Goal: Transaction & Acquisition: Obtain resource

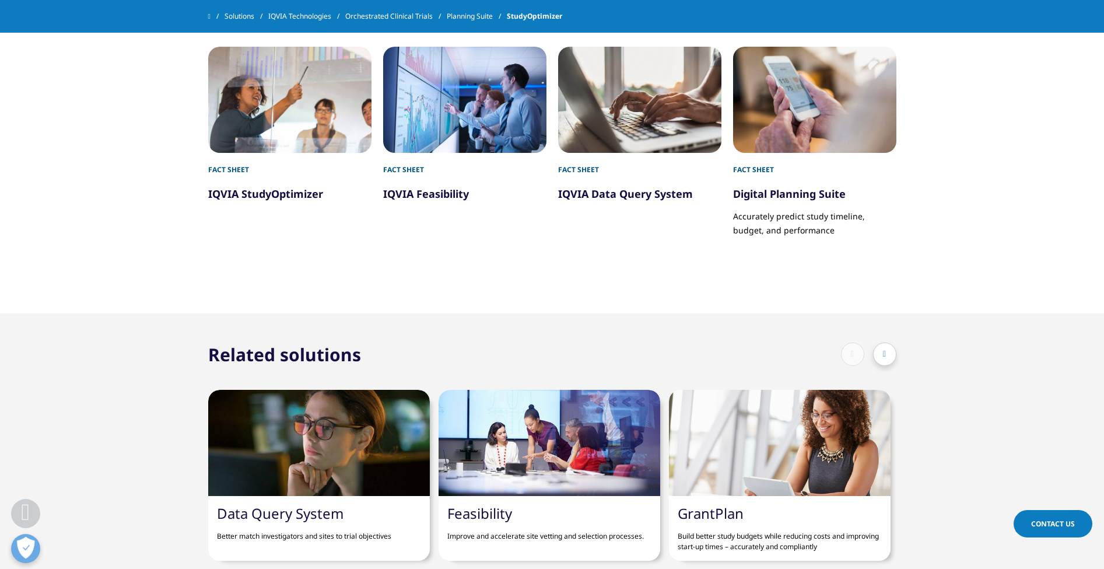
scroll to position [1360, 0]
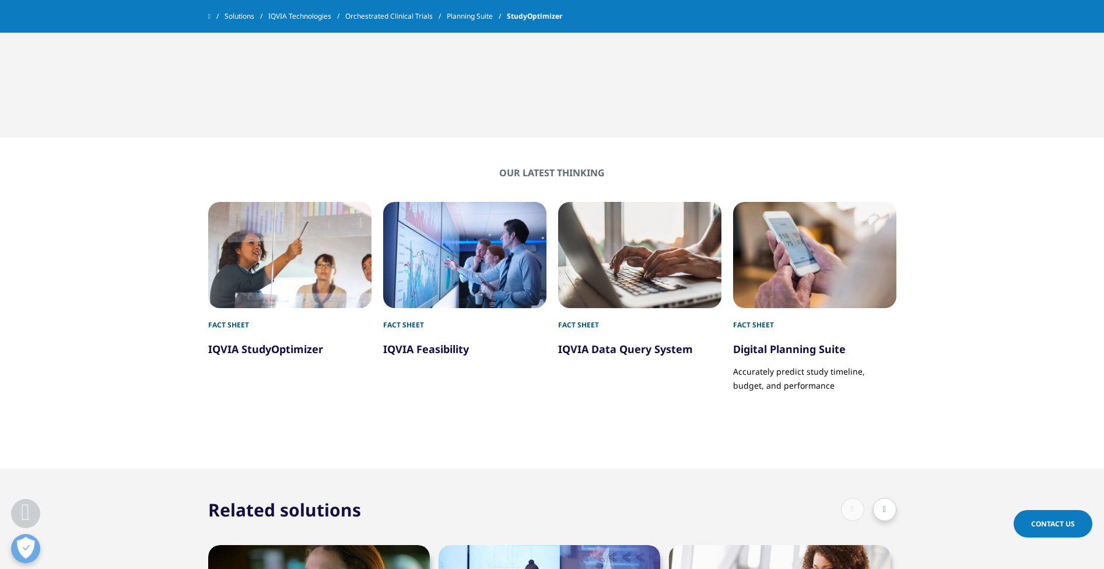
click at [406, 335] on h5 "IQVIA Feasibility" at bounding box center [464, 343] width 163 height 26
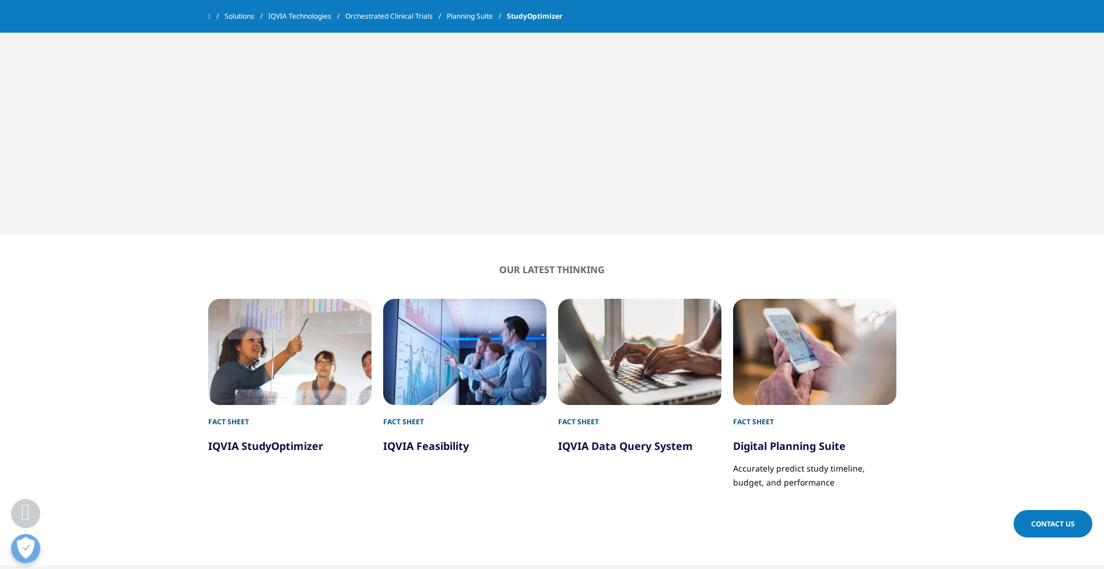
scroll to position [1351, 0]
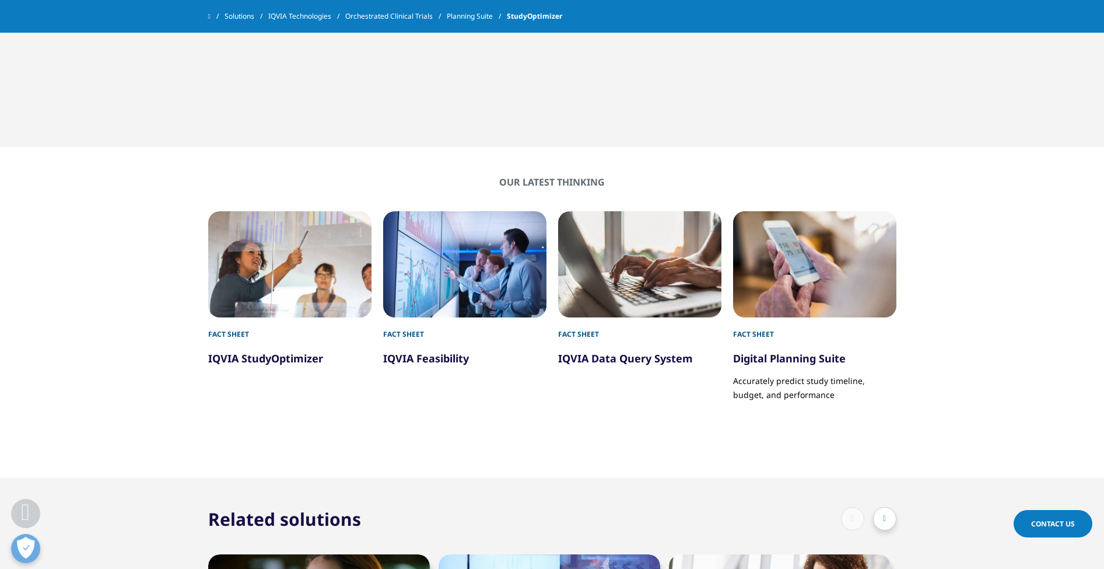
click at [417, 362] on link "IQVIA Feasibility" at bounding box center [426, 358] width 86 height 14
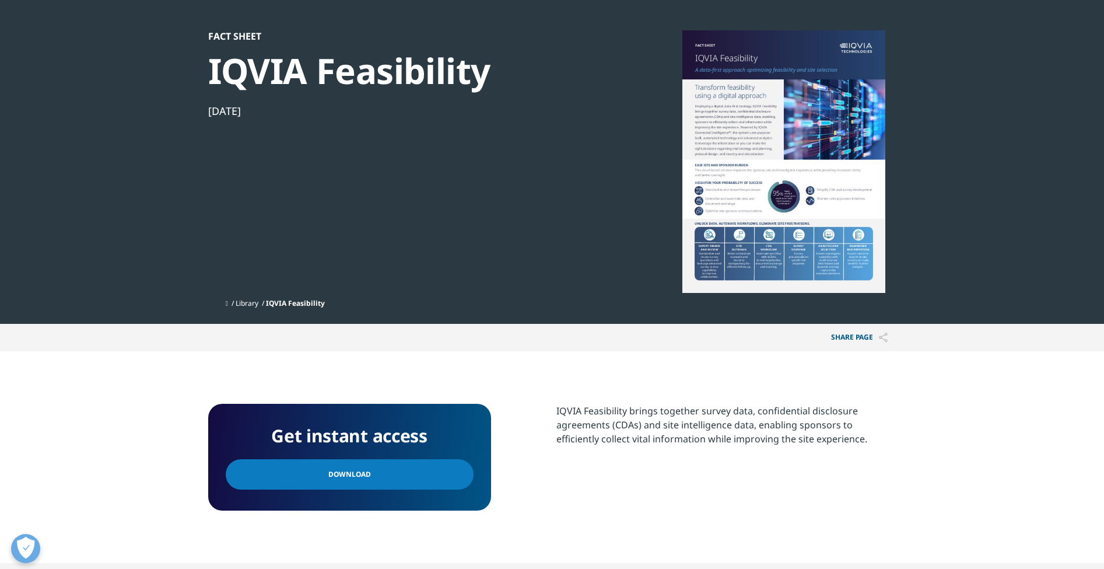
scroll to position [107, 688]
click at [830, 155] on div at bounding box center [783, 161] width 225 height 262
click at [828, 210] on div at bounding box center [783, 161] width 225 height 262
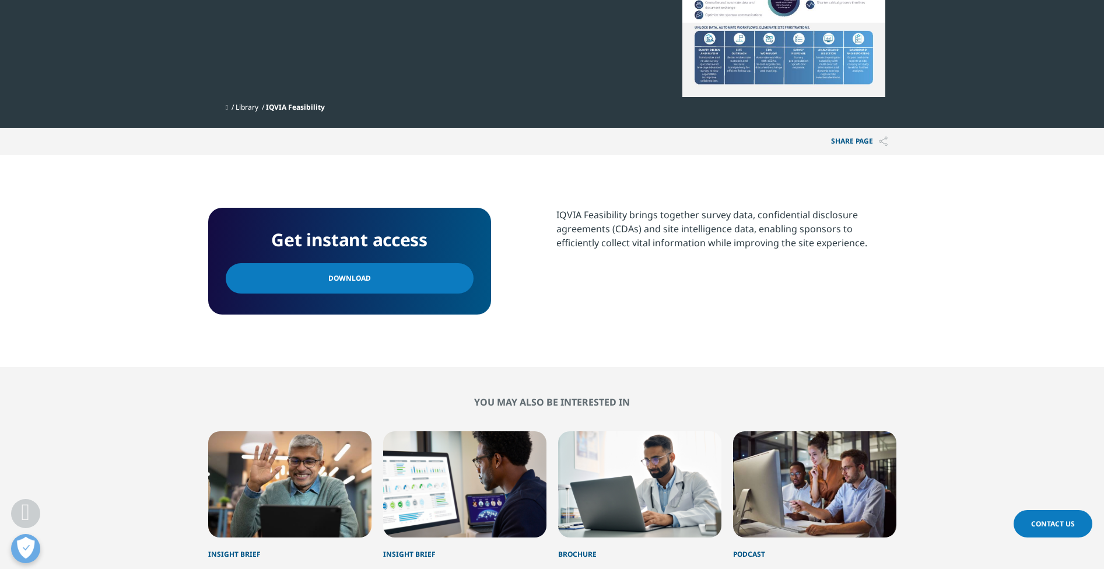
click at [594, 233] on p "IQVIA Feasibility brings together survey data, confidential disclosure agreemen…" at bounding box center [726, 233] width 340 height 51
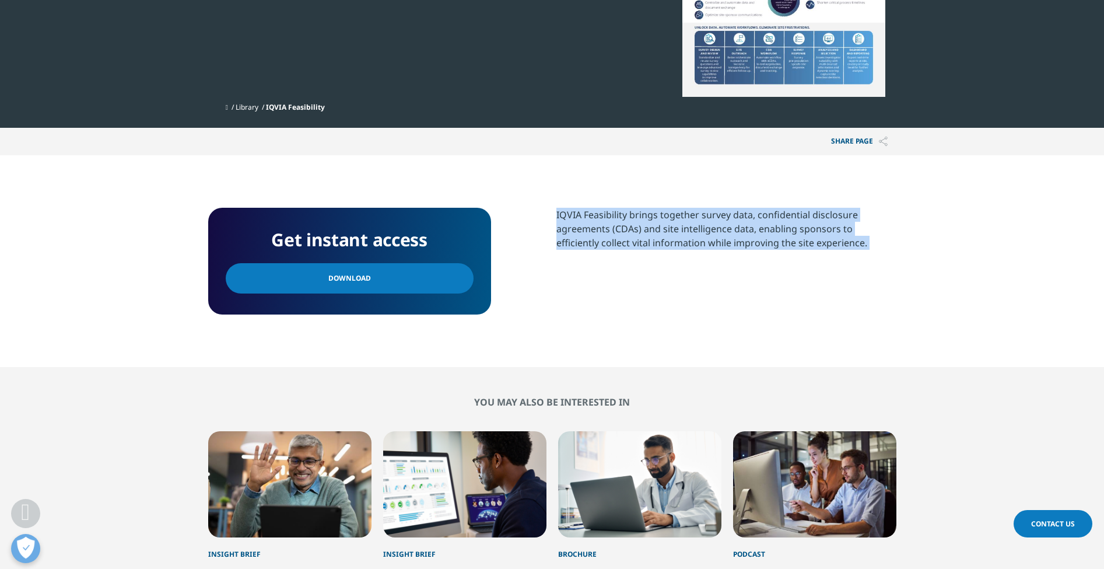
click at [594, 233] on p "IQVIA Feasibility brings together survey data, confidential disclosure agreemen…" at bounding box center [726, 233] width 340 height 51
click at [600, 258] on section "IQVIA Feasibility brings together survey data, confidential disclosure agreemen…" at bounding box center [726, 248] width 340 height 80
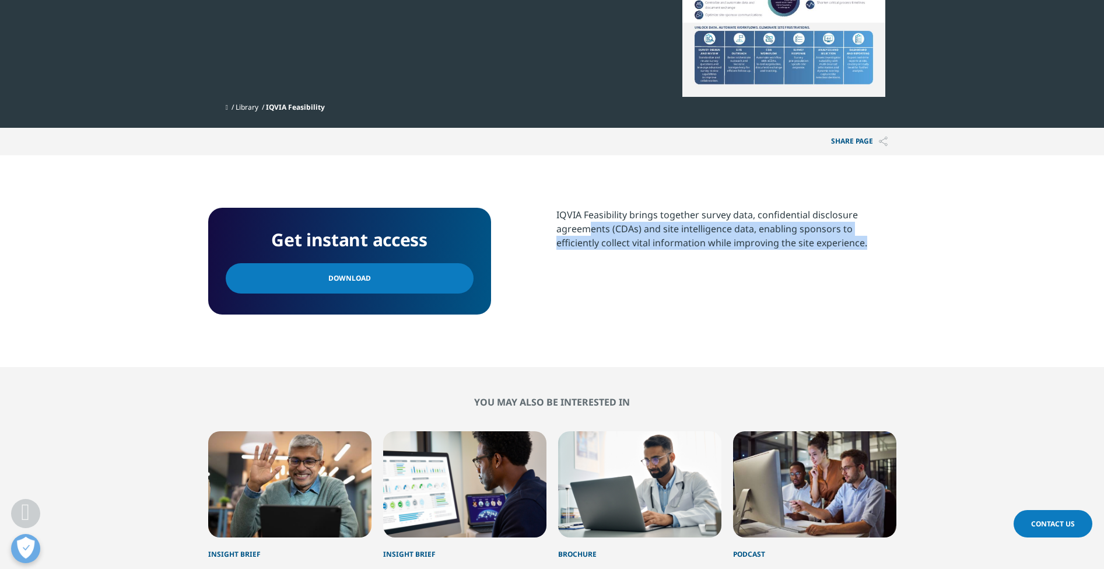
drag, startPoint x: 590, startPoint y: 234, endPoint x: 598, endPoint y: 251, distance: 19.1
click at [598, 251] on p "IQVIA Feasibility brings together survey data, confidential disclosure agreemen…" at bounding box center [726, 233] width 340 height 51
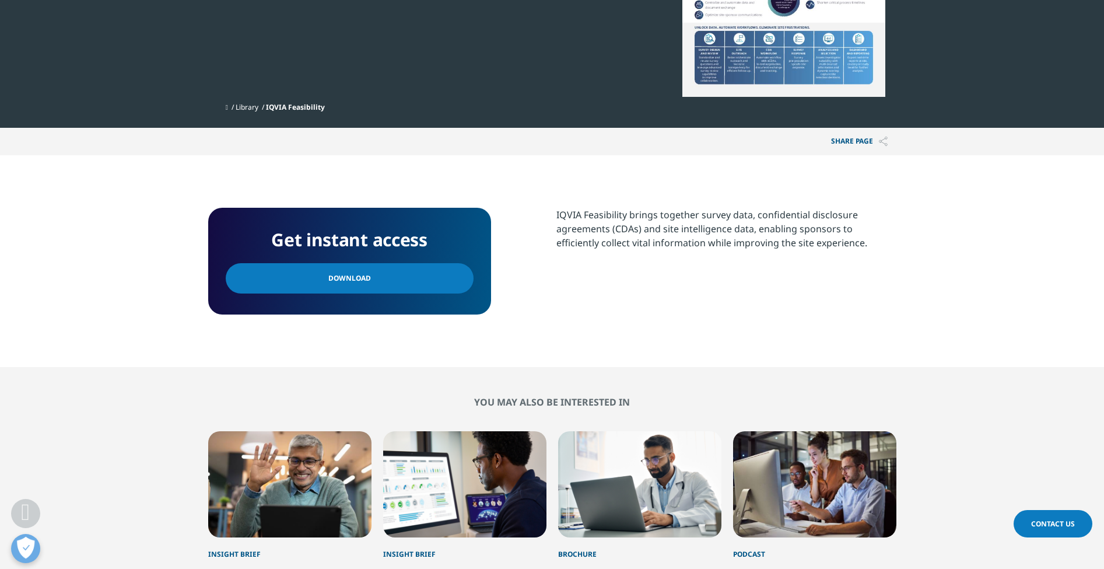
click at [598, 252] on p "IQVIA Feasibility brings together survey data, confidential disclosure agreemen…" at bounding box center [726, 233] width 340 height 51
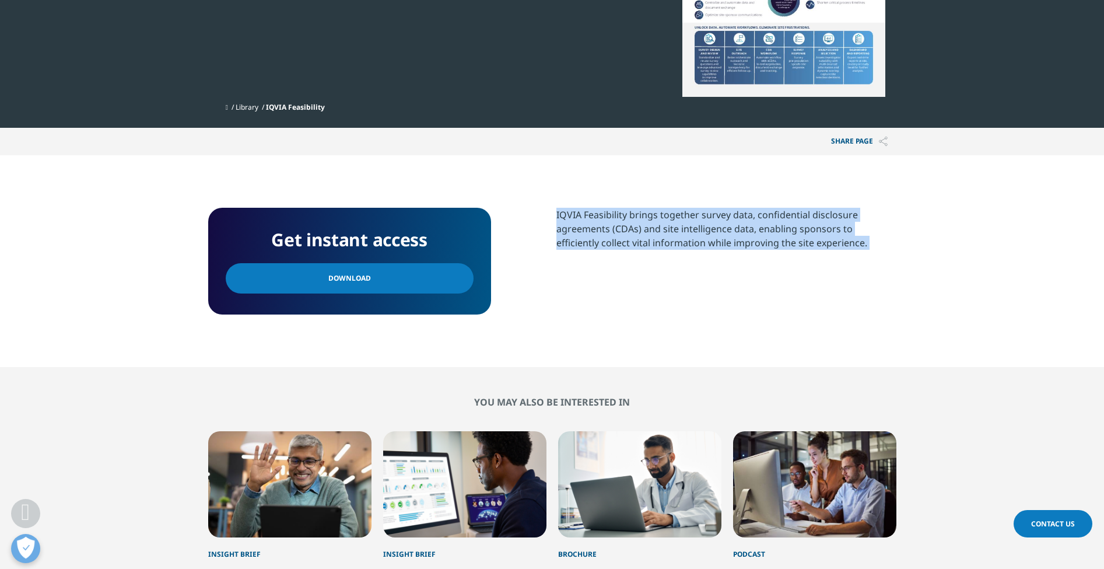
click at [598, 252] on p "IQVIA Feasibility brings together survey data, confidential disclosure agreemen…" at bounding box center [726, 233] width 340 height 51
click at [595, 278] on section "IQVIA Feasibility brings together survey data, confidential disclosure agreemen…" at bounding box center [726, 248] width 340 height 80
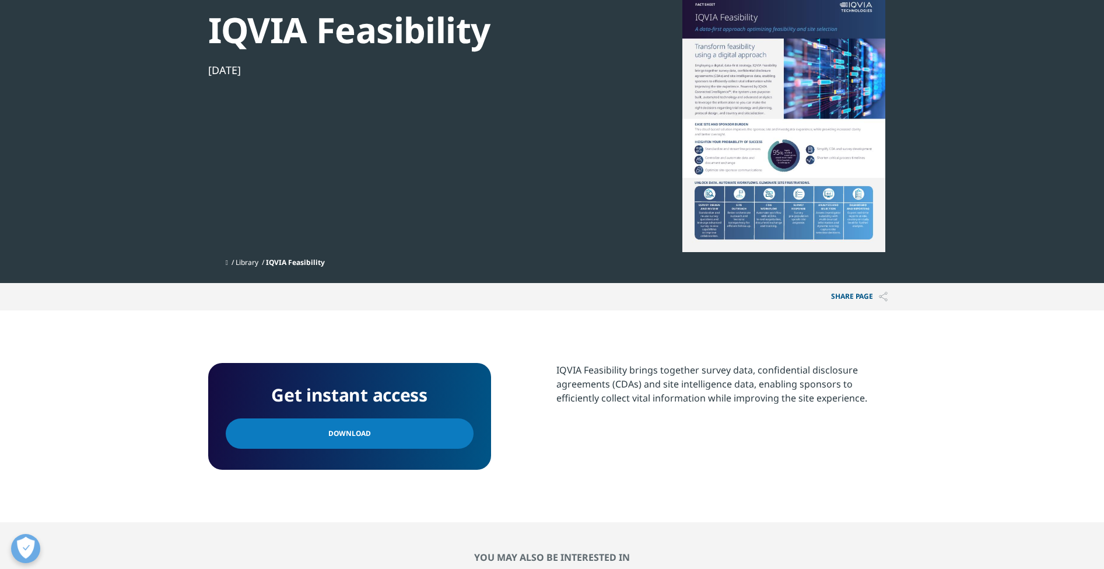
scroll to position [54, 0]
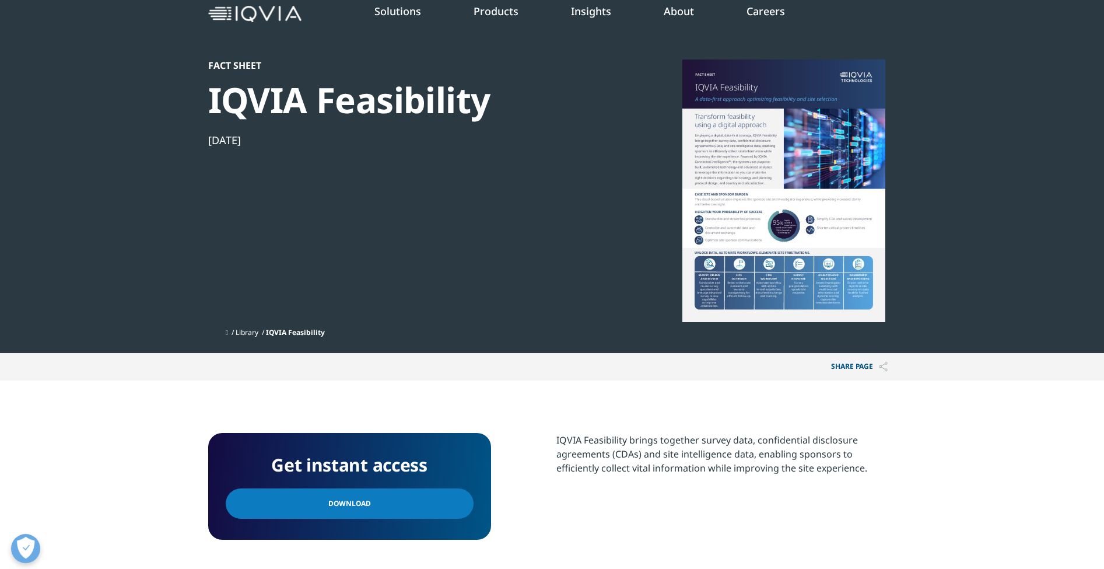
click at [706, 269] on div at bounding box center [783, 190] width 225 height 262
click at [706, 270] on div at bounding box center [783, 190] width 225 height 262
click at [697, 307] on div at bounding box center [783, 190] width 225 height 262
click at [349, 502] on span "Download" at bounding box center [349, 503] width 43 height 13
